Goal: Task Accomplishment & Management: Manage account settings

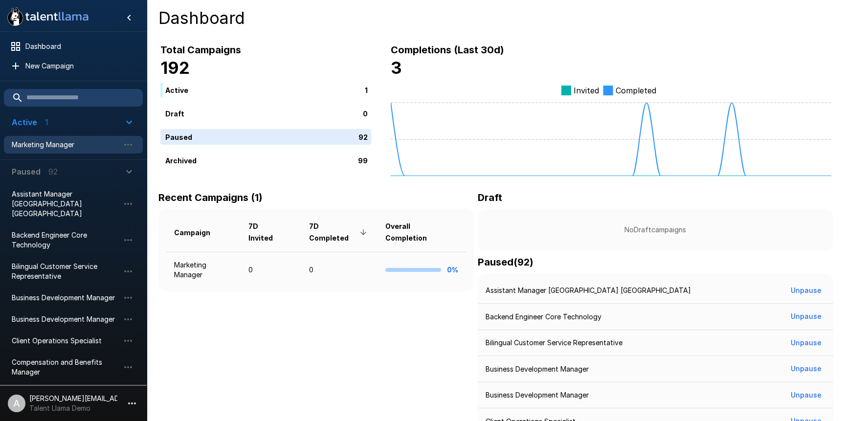
click at [72, 150] on div "Marketing Manager" at bounding box center [73, 145] width 139 height 18
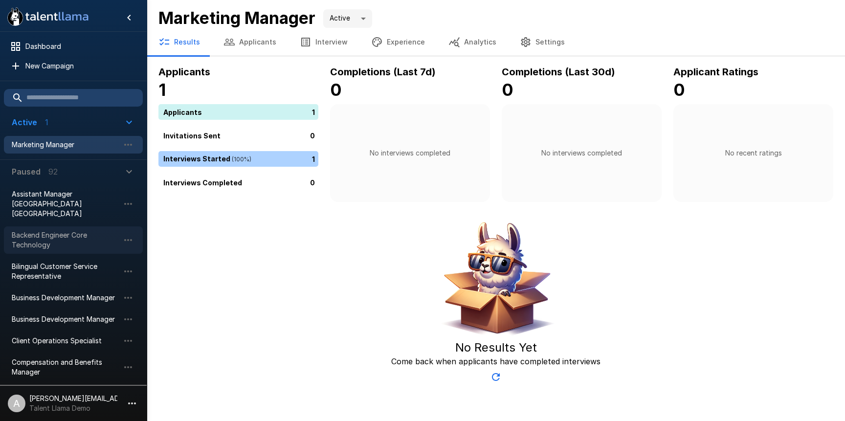
click at [45, 230] on span "Backend Engineer Core Technology" at bounding box center [66, 240] width 108 height 20
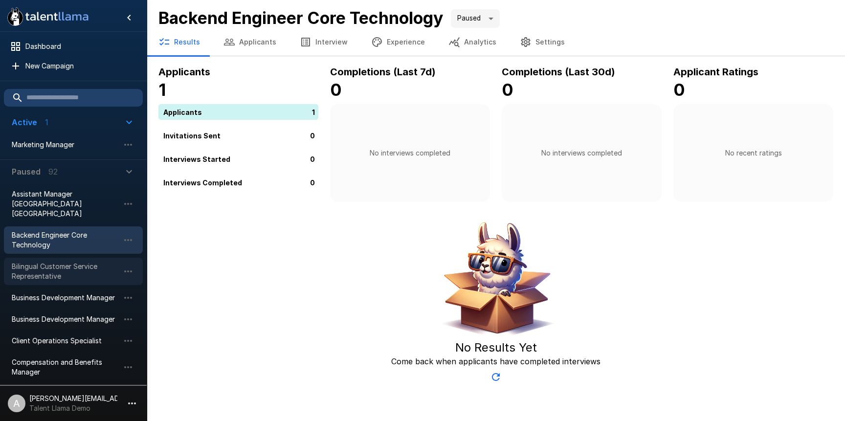
click at [67, 262] on span "Bilingual Customer Service Representative" at bounding box center [66, 272] width 108 height 20
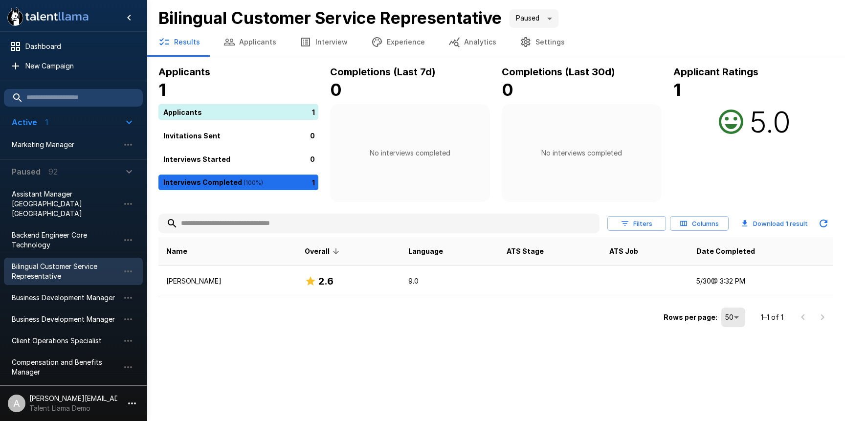
click at [626, 218] on button "Filters" at bounding box center [637, 223] width 59 height 15
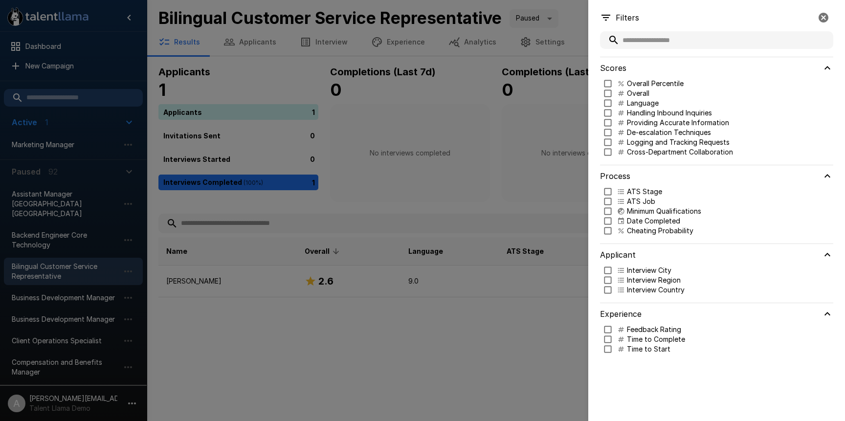
click at [822, 15] on icon "button" at bounding box center [824, 18] width 10 height 10
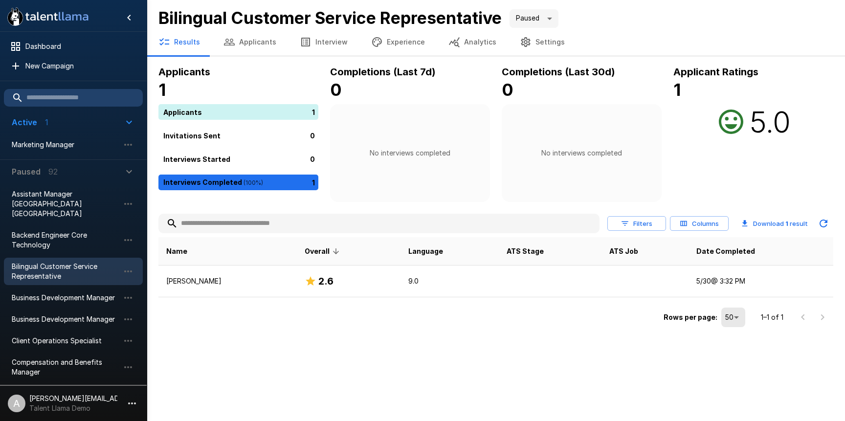
click at [122, 403] on li "A adam+prodtest1@talentllama.com Talent Llama Demo" at bounding box center [73, 401] width 147 height 31
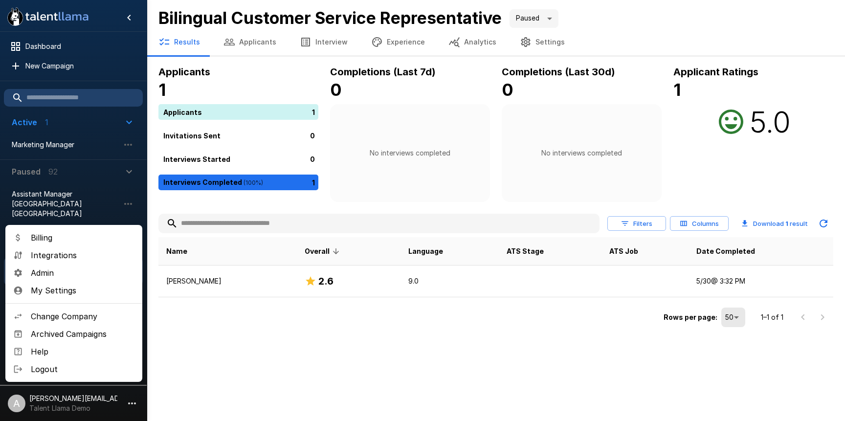
click at [81, 317] on span "Change Company" at bounding box center [83, 317] width 104 height 12
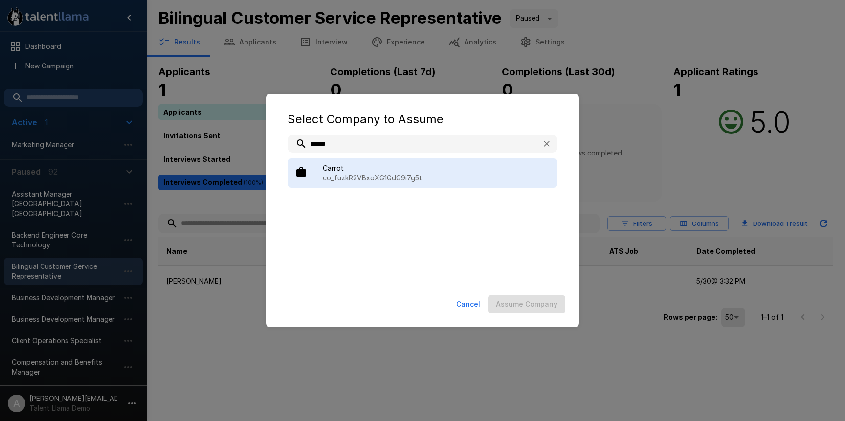
type input "******"
click at [362, 178] on p "co_fuzkR2VBxoXG1GdG9i7g5t" at bounding box center [436, 178] width 227 height 10
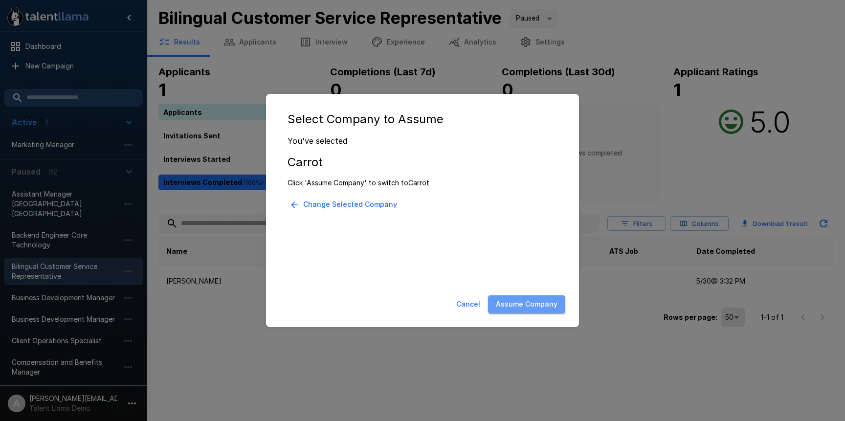
click at [522, 298] on button "Assume Company" at bounding box center [526, 304] width 77 height 18
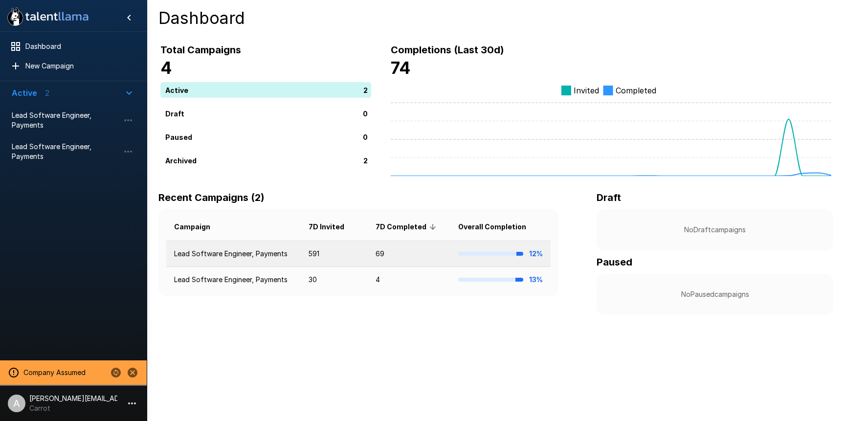
click at [287, 253] on td "Lead Software Engineer, Payments" at bounding box center [233, 254] width 135 height 26
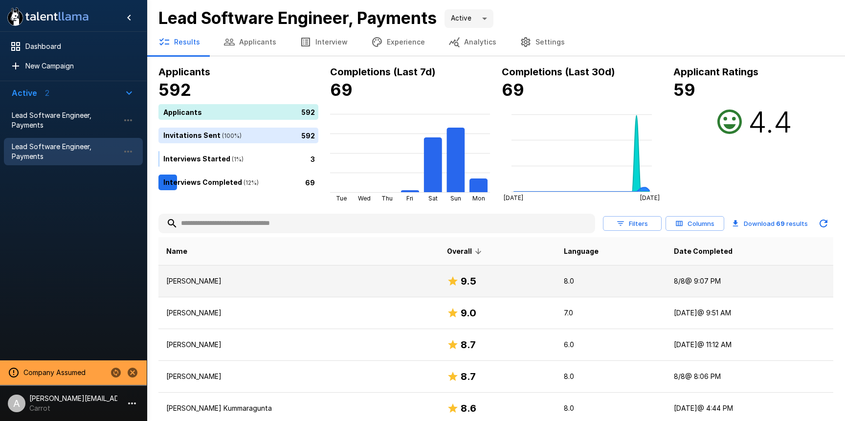
click at [293, 281] on p "[PERSON_NAME]" at bounding box center [298, 281] width 265 height 10
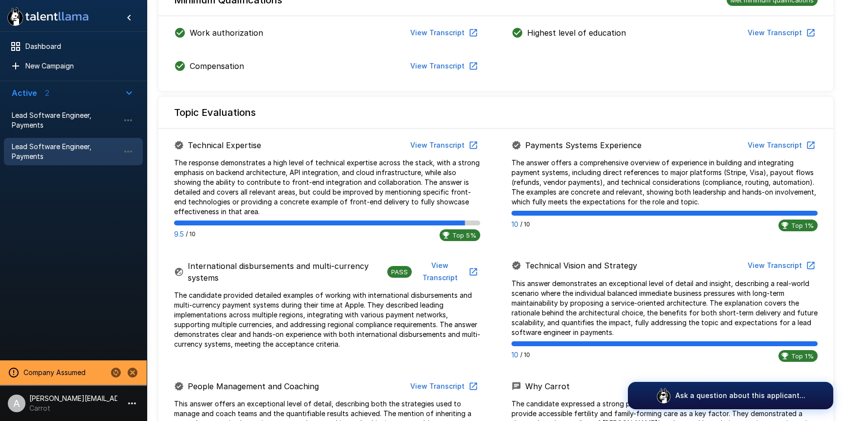
scroll to position [375, 0]
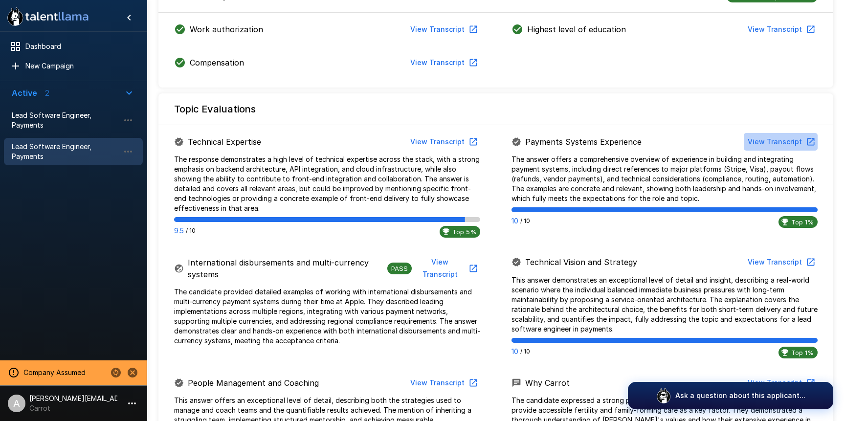
click at [790, 136] on button "View Transcript" at bounding box center [781, 142] width 74 height 18
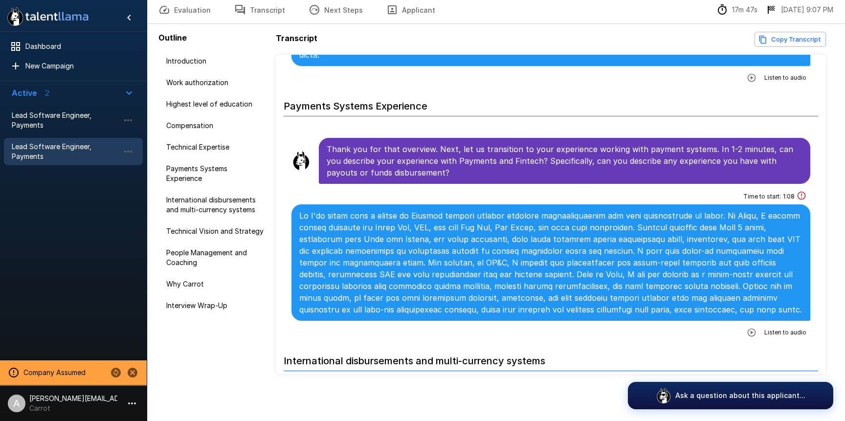
scroll to position [827, 0]
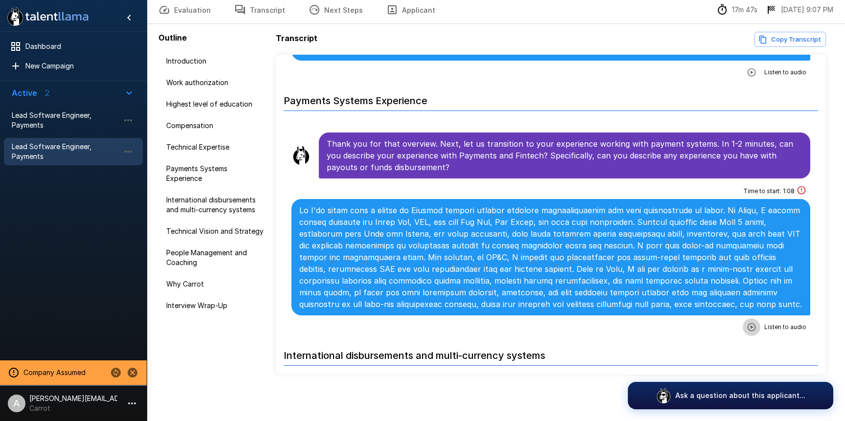
click at [754, 322] on icon "button" at bounding box center [752, 327] width 10 height 10
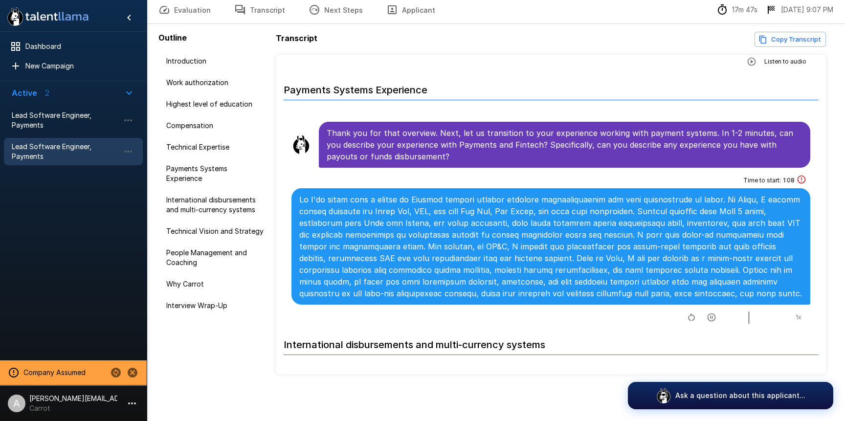
scroll to position [837, 0]
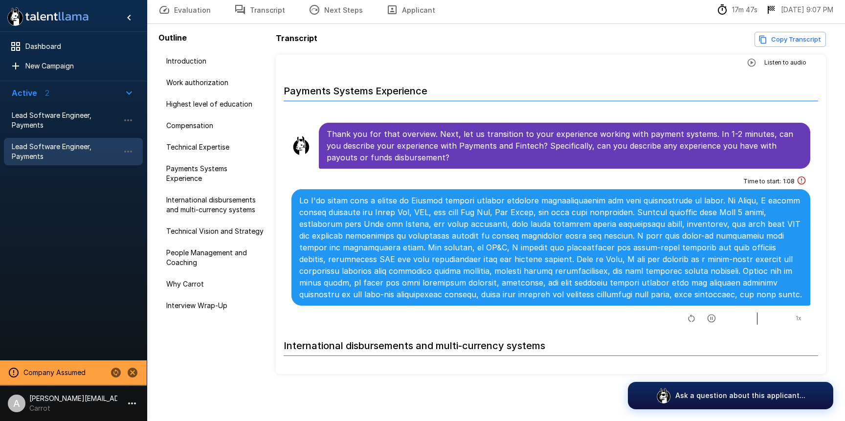
click at [707, 314] on icon "button" at bounding box center [712, 319] width 10 height 10
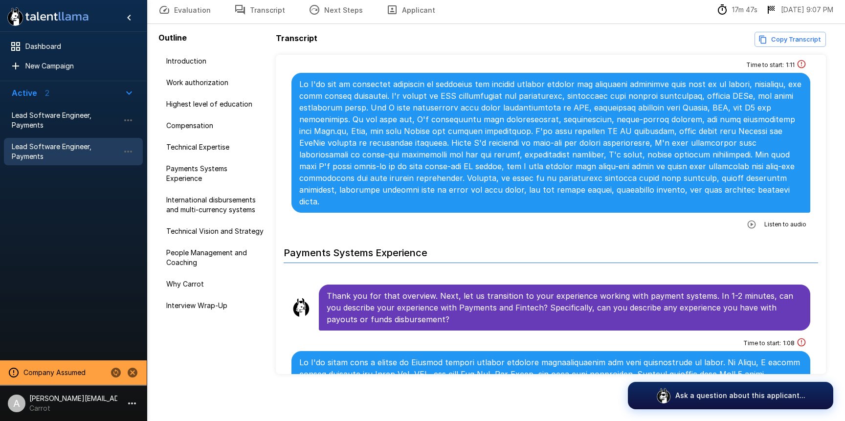
scroll to position [618, 0]
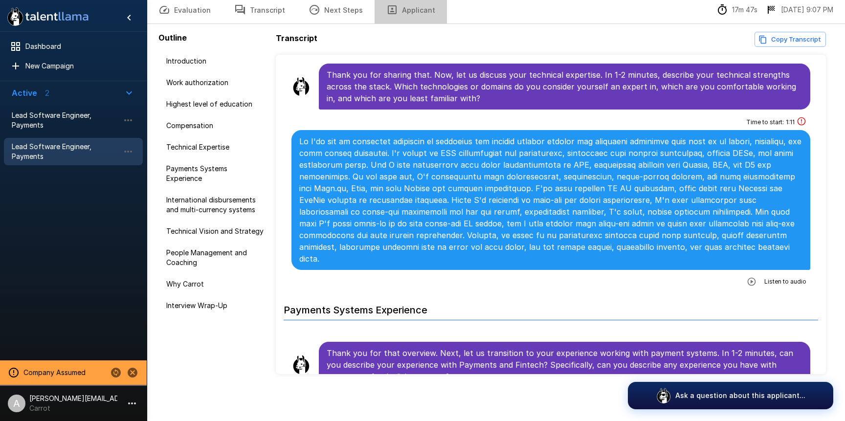
click at [409, 13] on button "Applicant" at bounding box center [411, 9] width 72 height 27
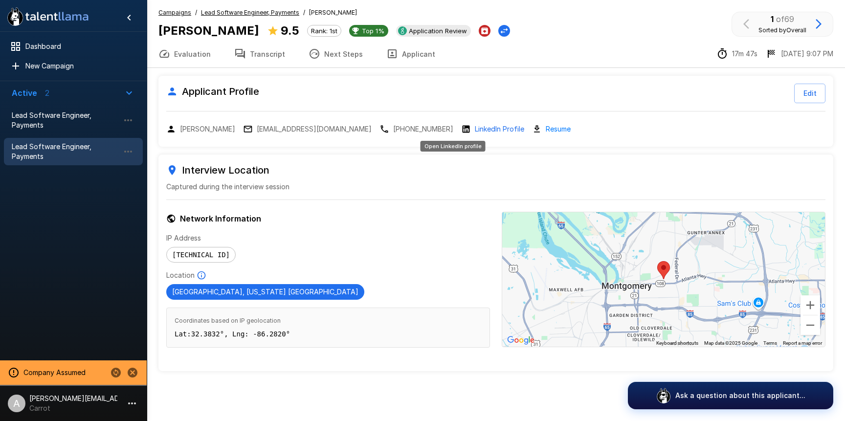
click at [475, 130] on p "LinkedIn Profile" at bounding box center [499, 129] width 49 height 10
click at [546, 131] on link "Resume" at bounding box center [558, 128] width 25 height 11
click at [406, 55] on button "Applicant" at bounding box center [411, 53] width 72 height 27
click at [789, 84] on div "Applicant Profile Edit" at bounding box center [495, 94] width 659 height 20
click at [801, 89] on button "Edit" at bounding box center [809, 94] width 31 height 20
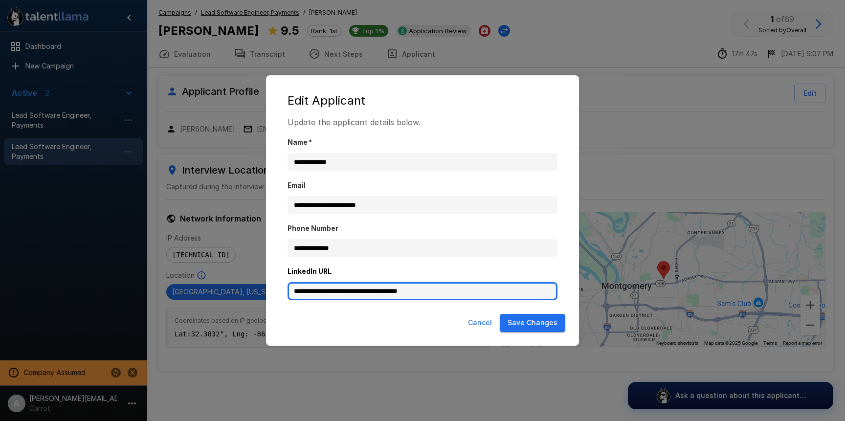
drag, startPoint x: 444, startPoint y: 293, endPoint x: 241, endPoint y: 292, distance: 203.5
click at [242, 292] on div "**********" at bounding box center [422, 210] width 845 height 421
paste input "**********"
type input "**********"
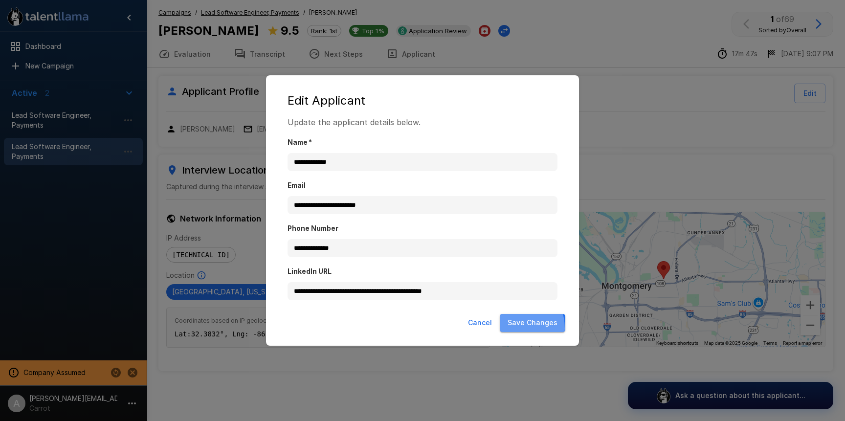
click at [515, 328] on button "Save Changes" at bounding box center [533, 323] width 66 height 18
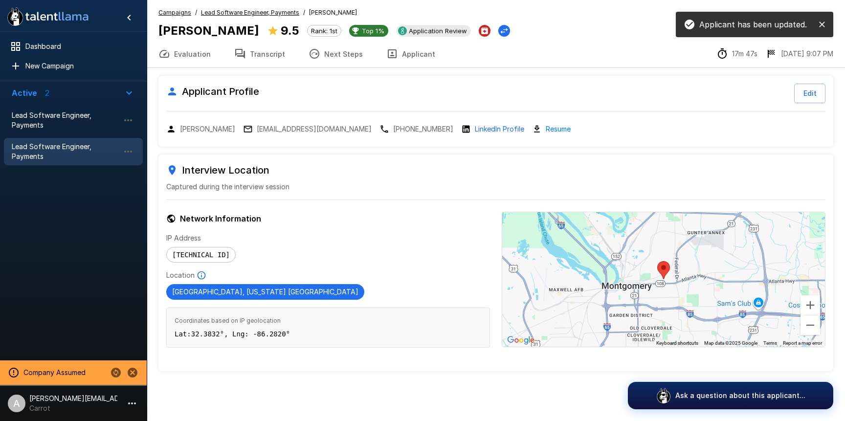
click at [250, 12] on u "Lead Software Engineer, Payments" at bounding box center [250, 12] width 98 height 7
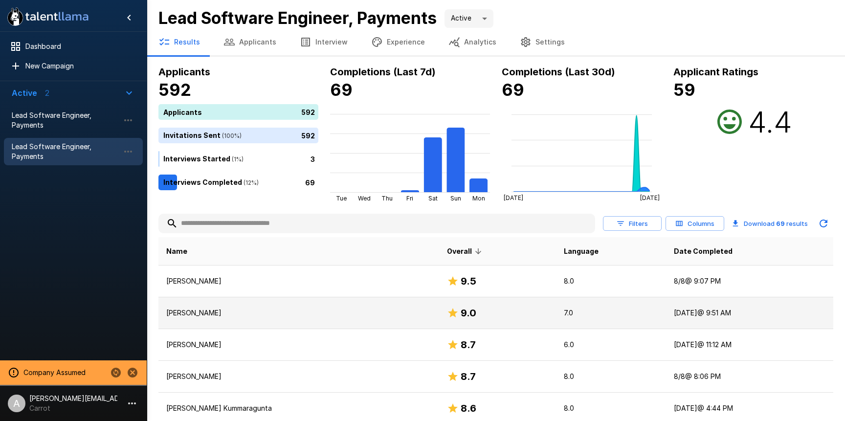
click at [336, 315] on p "[PERSON_NAME]" at bounding box center [298, 313] width 265 height 10
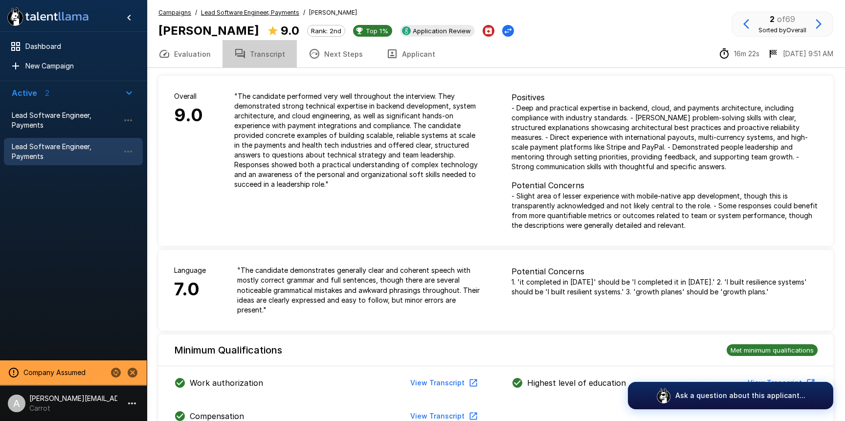
click at [269, 50] on button "Transcript" at bounding box center [260, 53] width 74 height 27
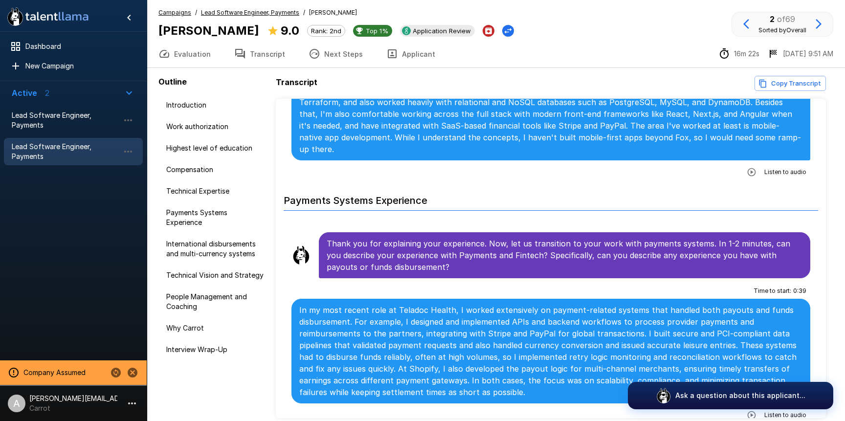
scroll to position [768, 0]
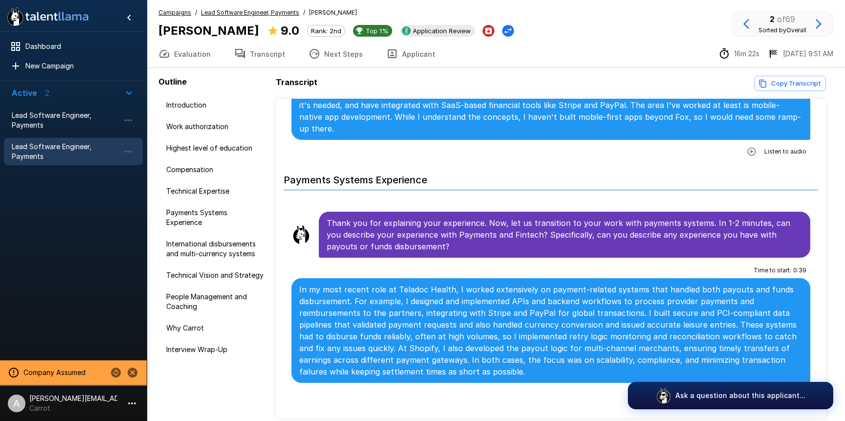
click at [759, 386] on button "button" at bounding box center [752, 395] width 18 height 18
click at [710, 391] on icon "button" at bounding box center [712, 396] width 10 height 10
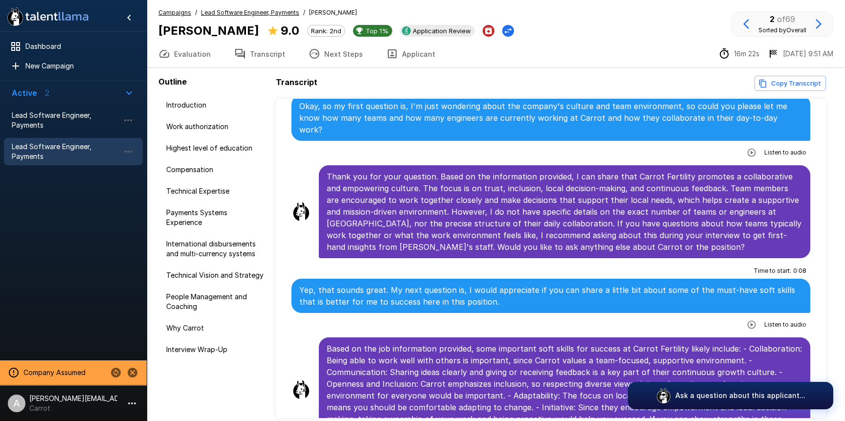
scroll to position [2084, 0]
